Goal: Task Accomplishment & Management: Use online tool/utility

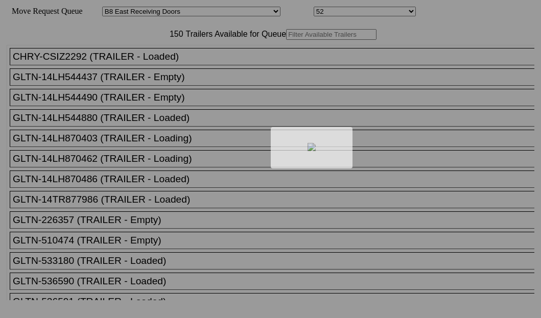
select select "536"
select select "8220"
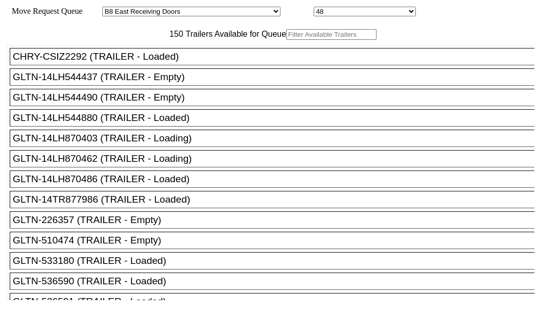
click at [286, 40] on input "text" at bounding box center [331, 34] width 90 height 11
paste input "14LH870486"
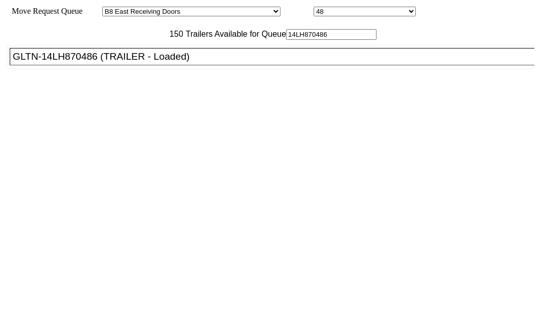
type input "14LH870486"
click at [80, 62] on div "GLTN-14LH870486 (TRAILER - Loaded)" at bounding box center [277, 56] width 528 height 11
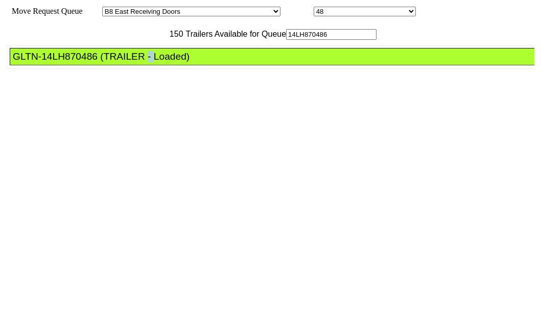
click at [80, 62] on div "GLTN-14LH870486 (TRAILER - Loaded)" at bounding box center [277, 56] width 528 height 11
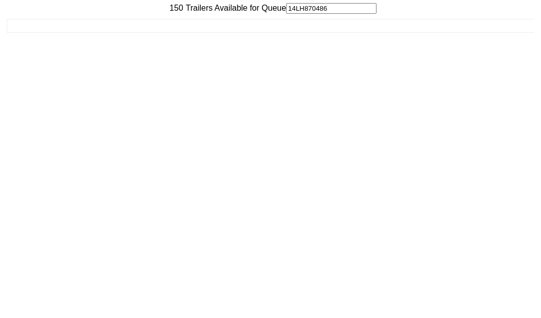
scroll to position [41, 0]
